Goal: Find specific page/section: Find specific page/section

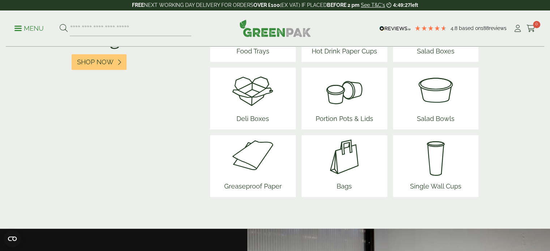
scroll to position [977, 0]
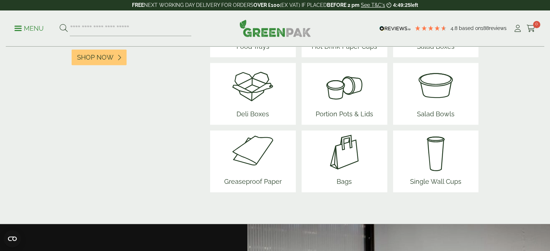
click at [347, 154] on img at bounding box center [344, 152] width 43 height 43
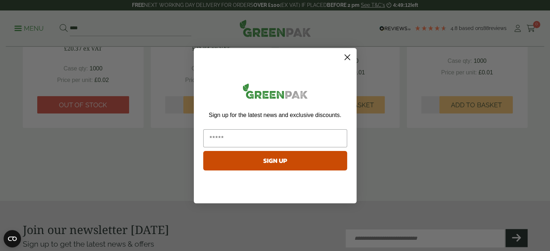
scroll to position [760, 0]
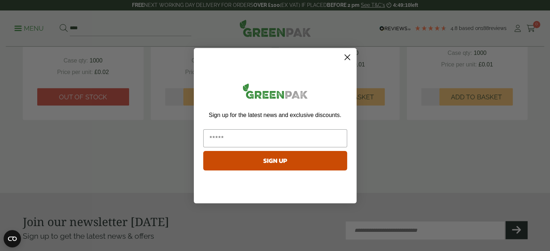
click at [346, 56] on circle "Close dialog" at bounding box center [347, 57] width 12 height 12
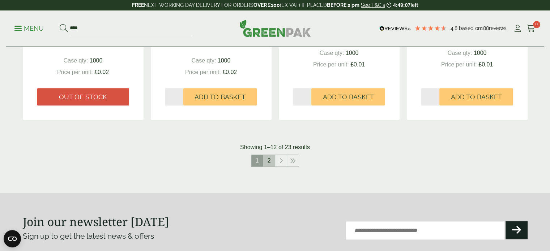
click at [269, 162] on link "2" at bounding box center [269, 161] width 12 height 12
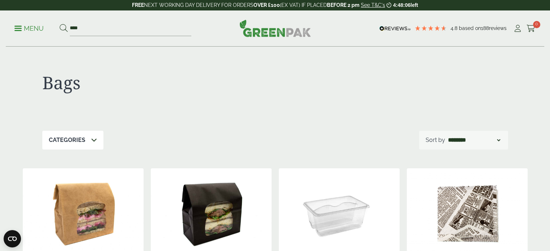
click at [16, 25] on p "Menu" at bounding box center [28, 28] width 29 height 9
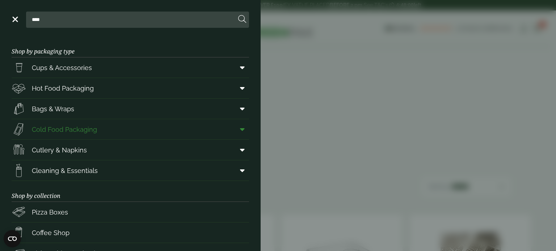
click at [56, 126] on span "Cold Food Packaging" at bounding box center [64, 130] width 65 height 10
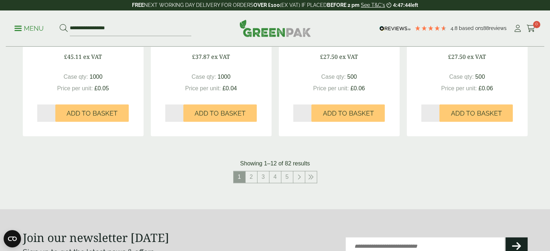
scroll to position [796, 0]
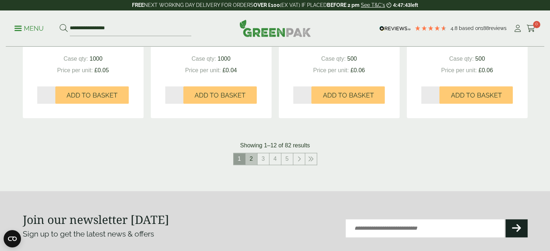
click at [254, 160] on link "2" at bounding box center [252, 159] width 12 height 12
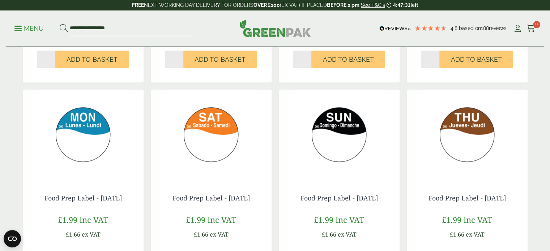
scroll to position [724, 0]
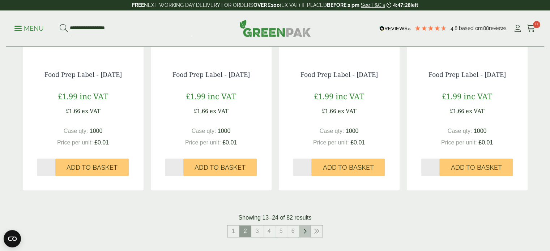
click at [305, 233] on icon at bounding box center [305, 232] width 4 height 6
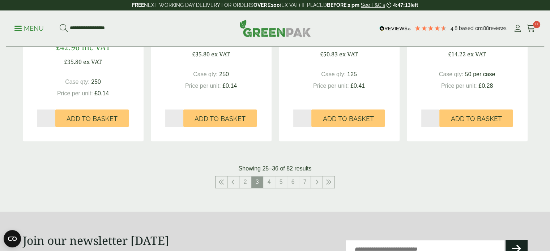
scroll to position [760, 0]
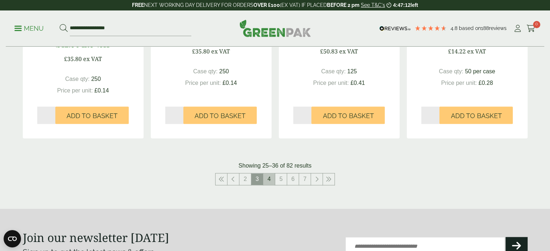
click at [269, 179] on link "4" at bounding box center [269, 180] width 12 height 12
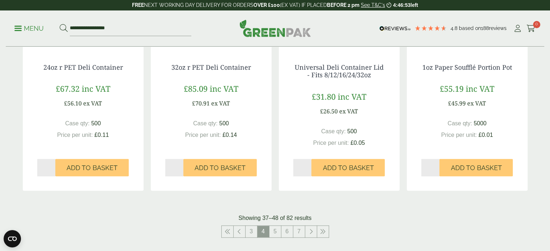
scroll to position [904, 0]
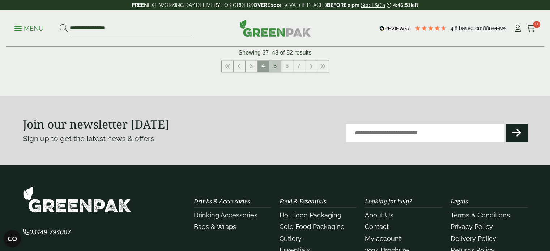
click at [276, 64] on link "5" at bounding box center [276, 66] width 12 height 12
